Goal: Check status

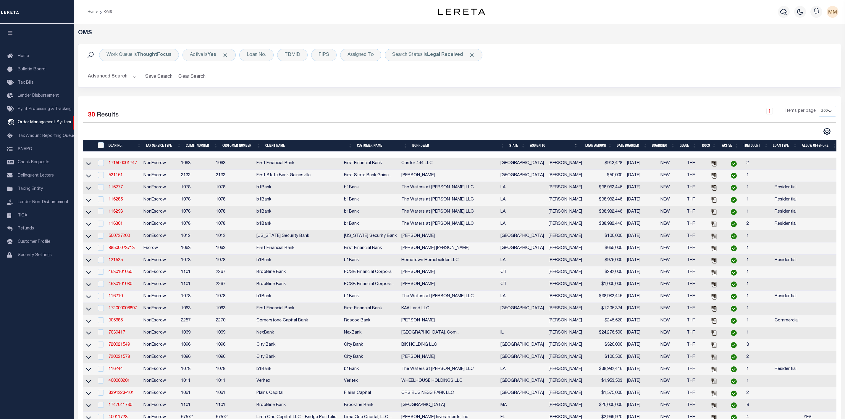
select select "200"
click at [437, 56] on b "Legal Received" at bounding box center [445, 55] width 36 height 5
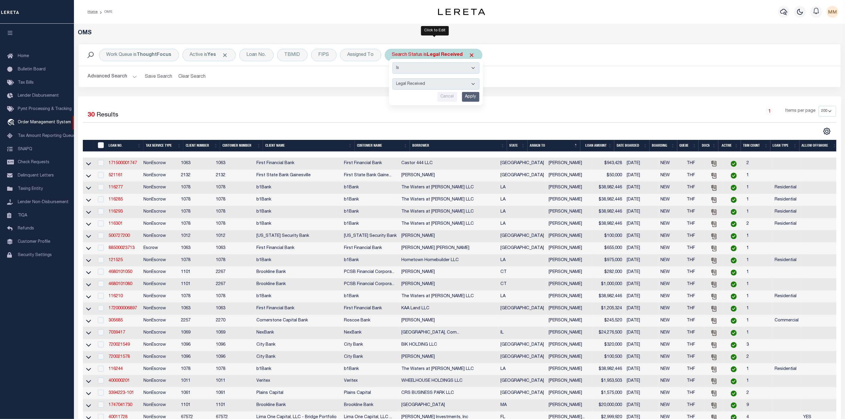
click at [431, 82] on select "Automated Search Bad Parcel Complete Duplicate Parcel High Dollar Reporting In …" at bounding box center [435, 83] width 87 height 11
select select "IP"
click at [394, 79] on select "Automated Search Bad Parcel Complete Duplicate Parcel High Dollar Reporting In …" at bounding box center [435, 83] width 87 height 11
click at [468, 95] on input "Apply" at bounding box center [470, 97] width 17 height 10
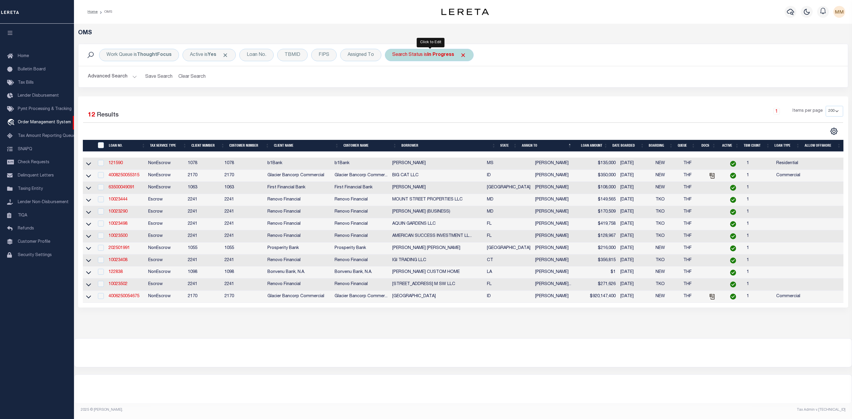
click at [422, 54] on div "Search Status is In Progress" at bounding box center [429, 55] width 89 height 12
click at [418, 81] on select "Automated Search Bad Parcel Complete Duplicate Parcel High Dollar Reporting In …" at bounding box center [435, 83] width 87 height 11
select select "RD"
click at [394, 79] on select "Automated Search Bad Parcel Complete Duplicate Parcel High Dollar Reporting In …" at bounding box center [435, 83] width 87 height 11
click at [471, 99] on input "Apply" at bounding box center [470, 97] width 17 height 10
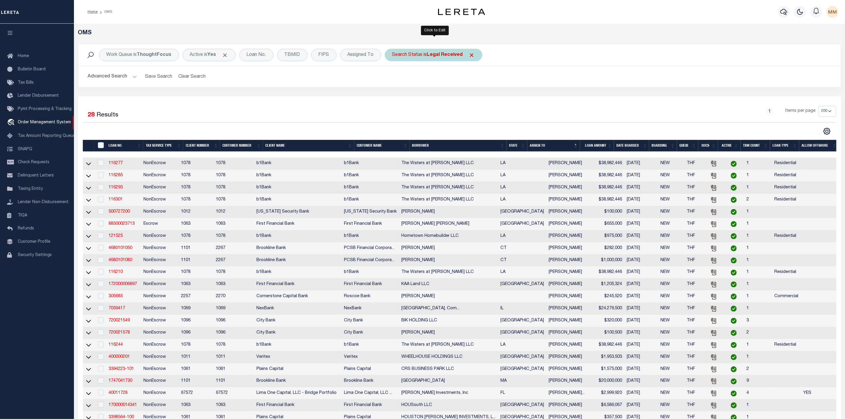
click at [409, 57] on div "Search Status is Legal Received" at bounding box center [434, 55] width 98 height 12
click at [409, 83] on select "Automated Search Bad Parcel Complete Duplicate Parcel High Dollar Reporting In …" at bounding box center [435, 83] width 87 height 11
select select "IP"
click at [394, 79] on select "Automated Search Bad Parcel Complete Duplicate Parcel High Dollar Reporting In …" at bounding box center [435, 83] width 87 height 11
click at [468, 98] on input "Apply" at bounding box center [470, 97] width 17 height 10
